Goal: Transaction & Acquisition: Purchase product/service

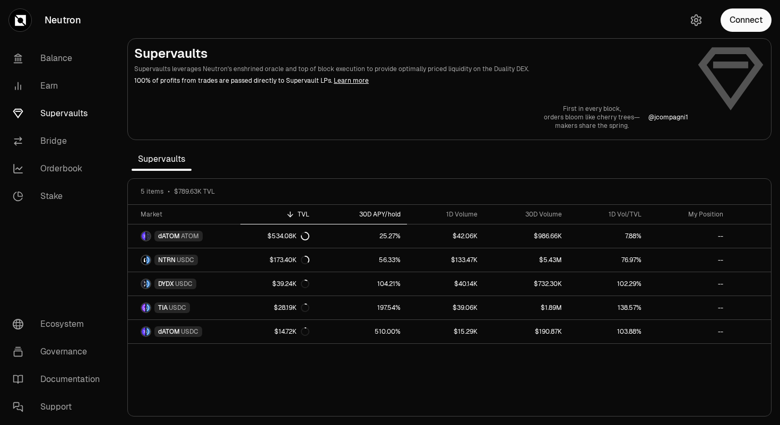
click at [376, 216] on div "30D APY/hold" at bounding box center [361, 214] width 79 height 8
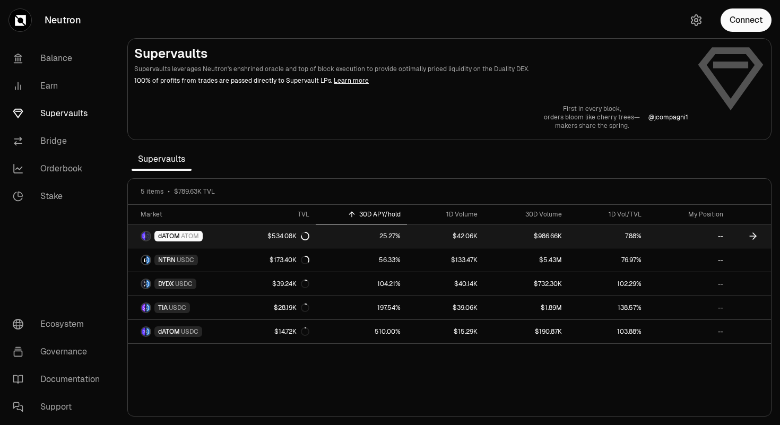
click at [336, 243] on link "25.27%" at bounding box center [361, 235] width 91 height 23
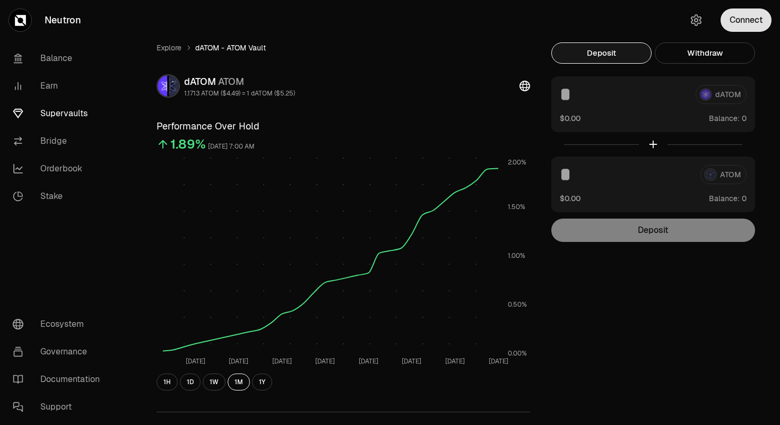
click at [755, 25] on button "Connect" at bounding box center [745, 19] width 51 height 23
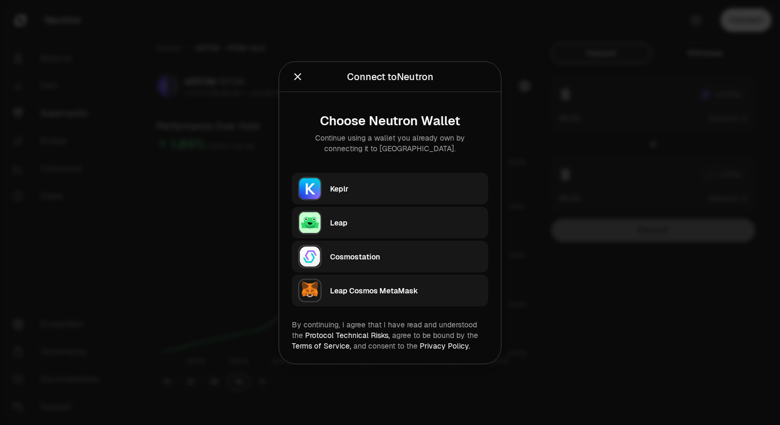
click at [408, 183] on div "Keplr" at bounding box center [406, 188] width 152 height 11
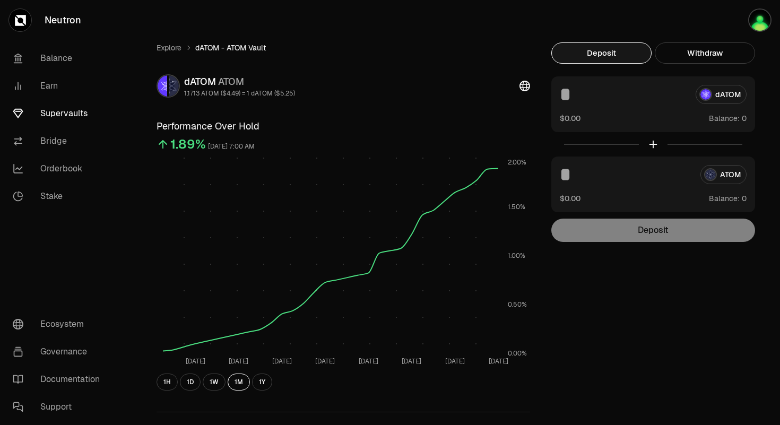
click at [561, 294] on div "Explore dATOM - ATOM Vault dATOM ATOM 1.1713 ATOM ($4.49) = 1 dATOM ($5.25) Per…" at bounding box center [449, 346] width 611 height 608
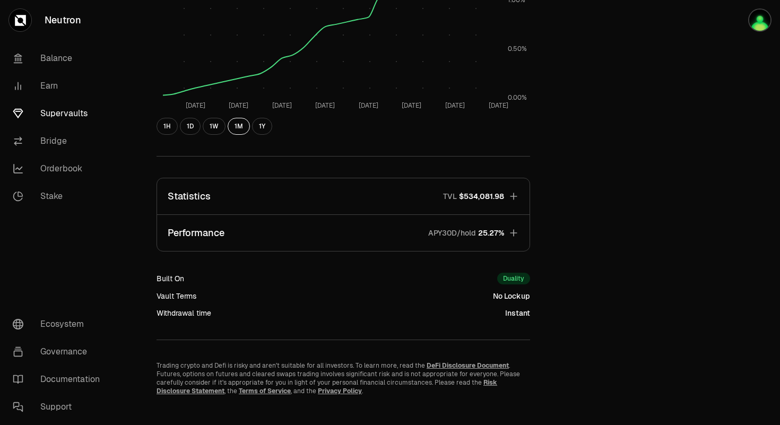
scroll to position [268, 0]
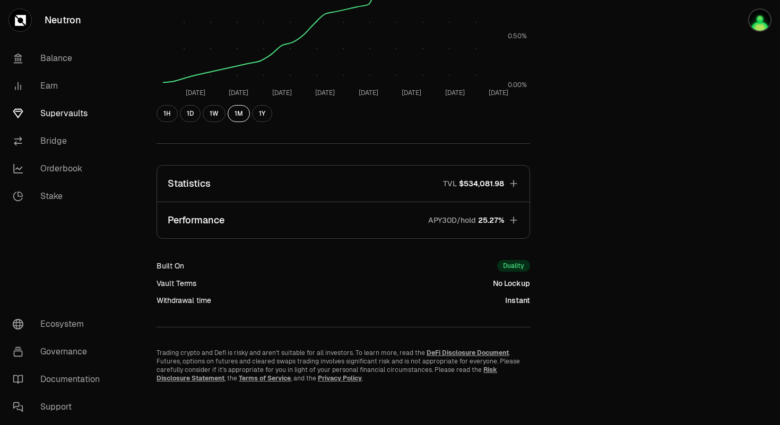
click at [243, 236] on button "Performance APY30D/hold 25.27%" at bounding box center [343, 220] width 372 height 36
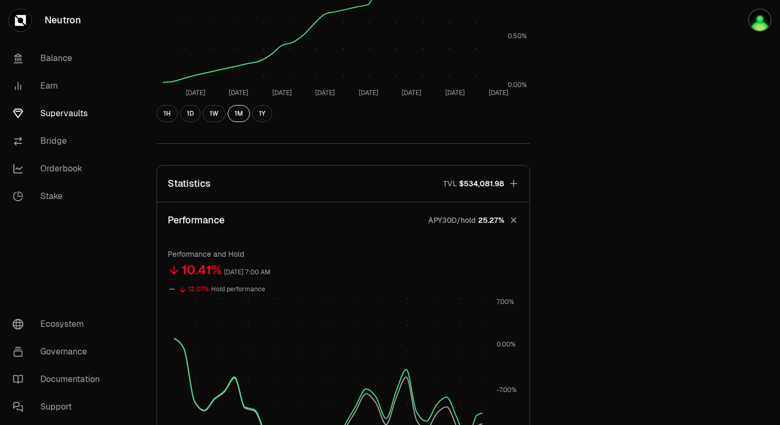
click at [243, 236] on button "Performance APY30D/hold 25.27%" at bounding box center [343, 220] width 372 height 36
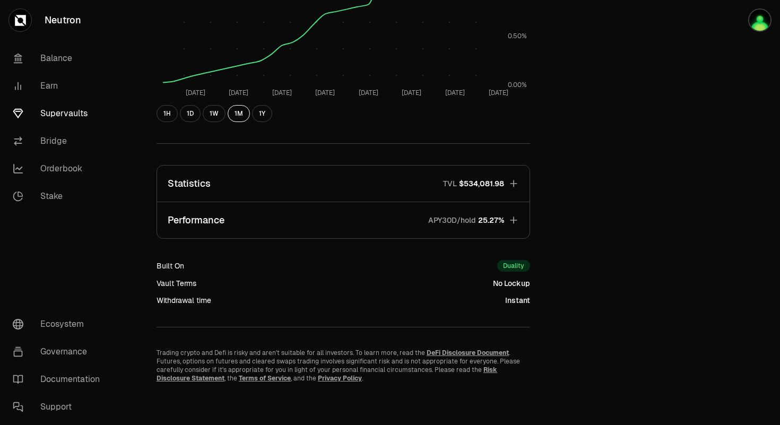
click at [251, 187] on button "Statistics TVL $534,081.98" at bounding box center [343, 183] width 372 height 36
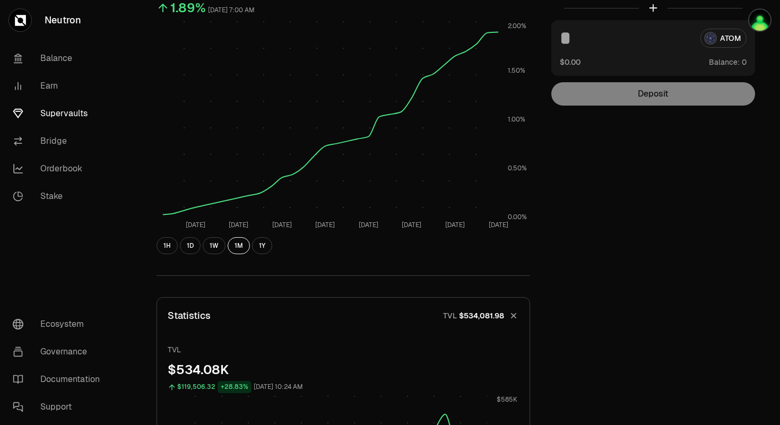
scroll to position [0, 0]
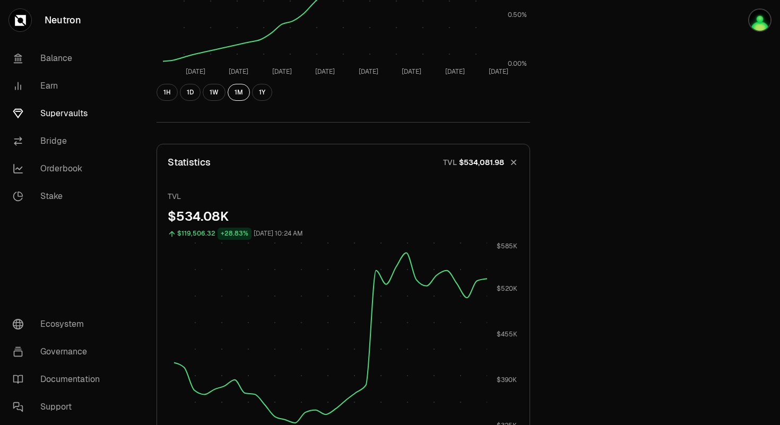
click at [253, 161] on button "Statistics TVL $534,081.98" at bounding box center [343, 162] width 372 height 36
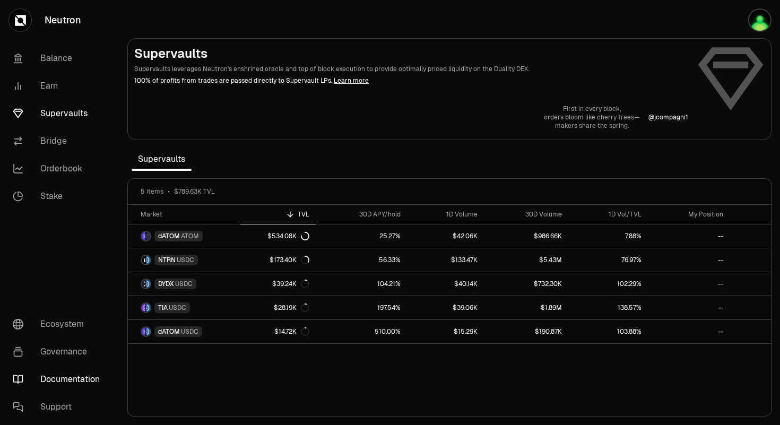
click at [75, 382] on link "Documentation" at bounding box center [59, 379] width 110 height 28
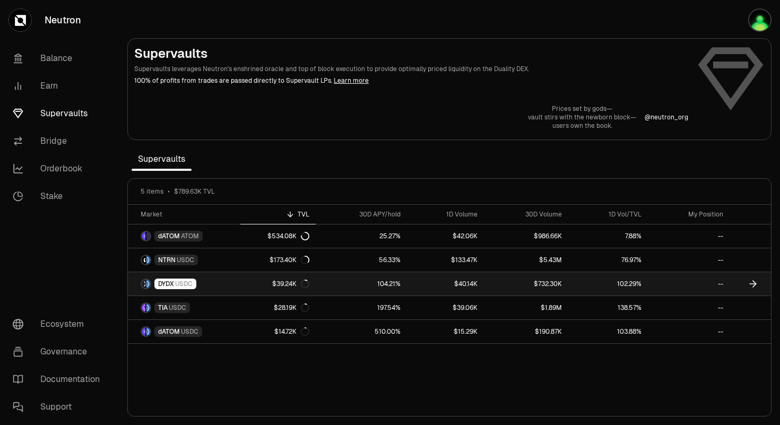
click at [195, 287] on div "DYDX USDC" at bounding box center [175, 283] width 42 height 11
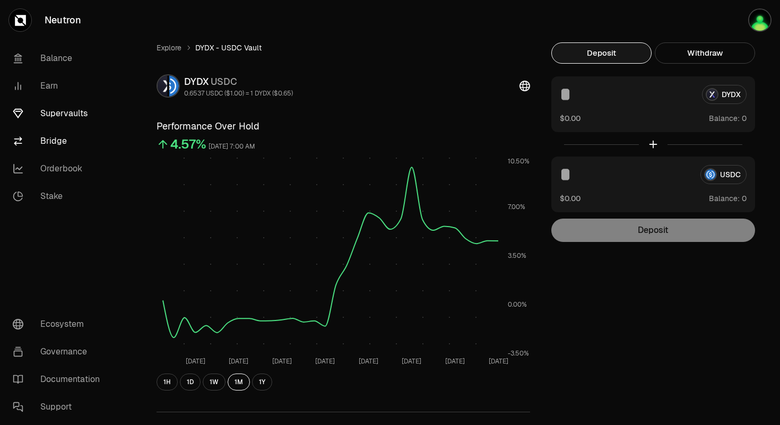
click at [77, 139] on link "Bridge" at bounding box center [59, 141] width 110 height 28
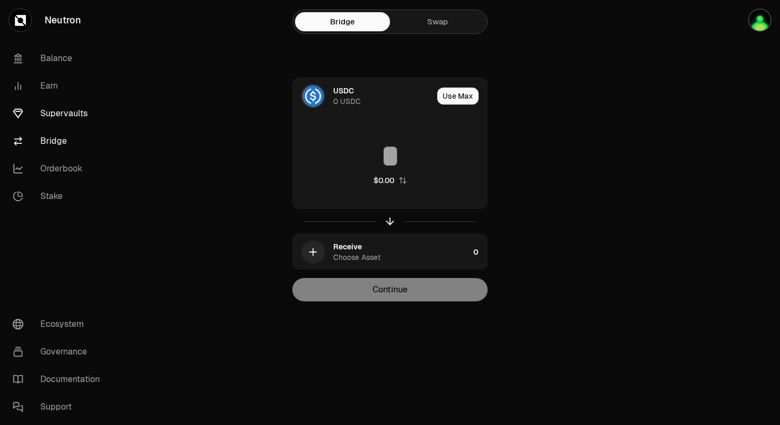
click at [69, 119] on link "Supervaults" at bounding box center [59, 114] width 110 height 28
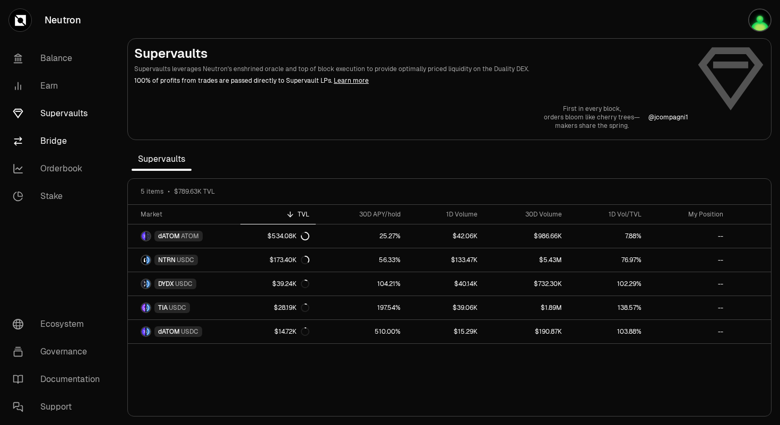
click at [66, 136] on link "Bridge" at bounding box center [59, 141] width 110 height 28
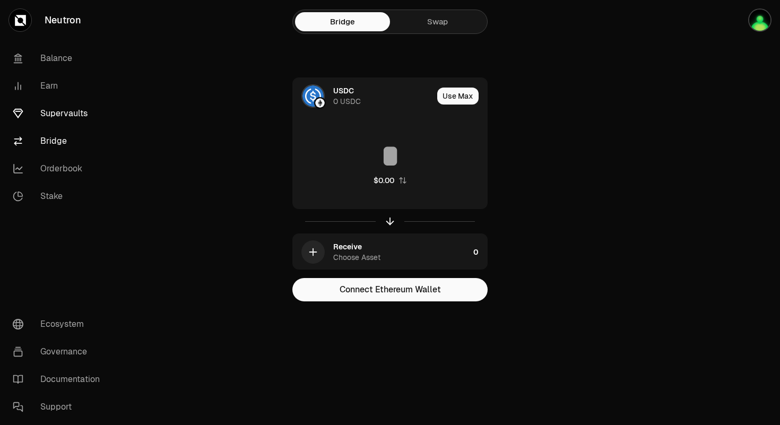
click at [65, 123] on link "Supervaults" at bounding box center [59, 114] width 110 height 28
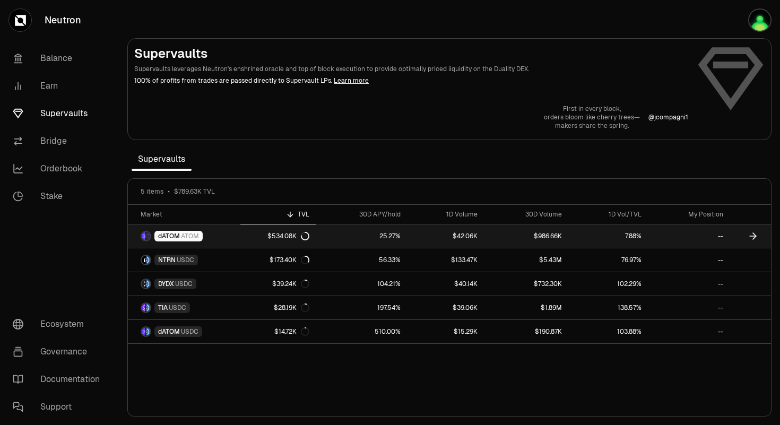
click at [217, 239] on link "dATOM ATOM" at bounding box center [184, 235] width 112 height 23
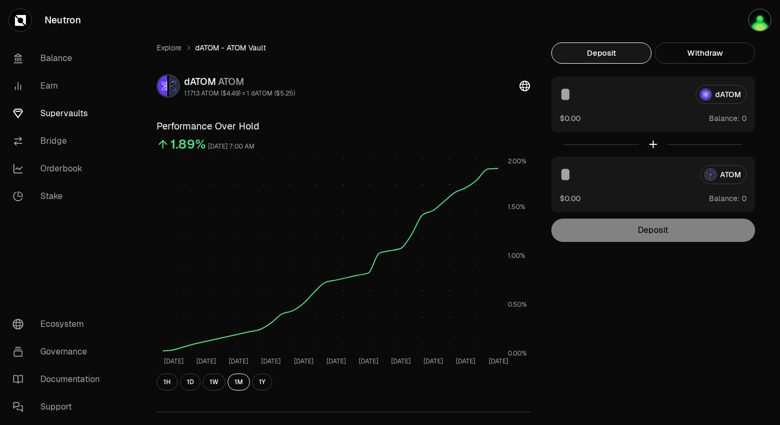
click at [717, 99] on div "dATOM" at bounding box center [653, 94] width 187 height 19
click at [717, 98] on div "dATOM" at bounding box center [653, 94] width 187 height 19
click at [165, 50] on link "Explore" at bounding box center [168, 47] width 25 height 11
